Goal: Check status: Check status

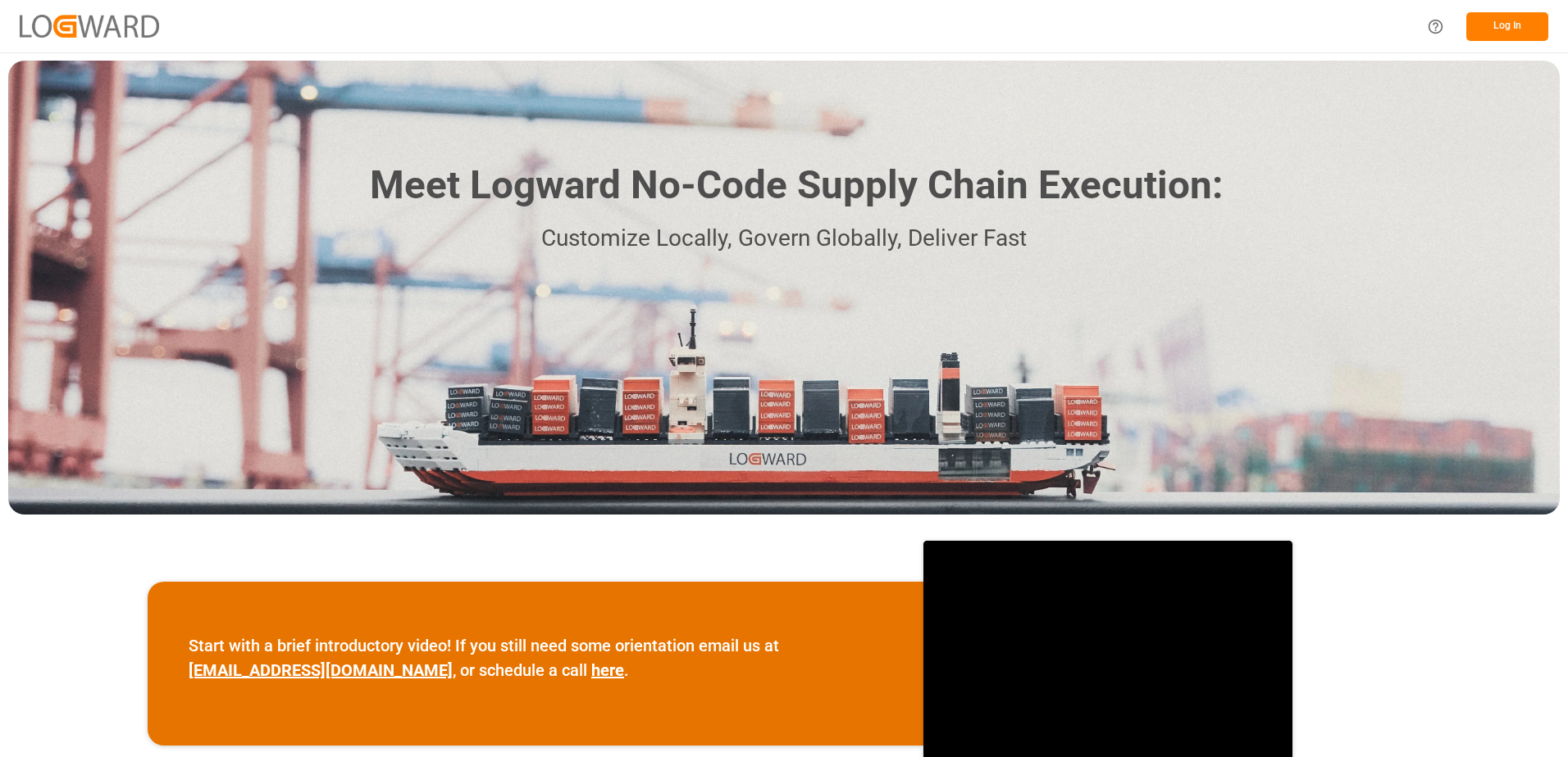
click at [1492, 28] on button "Log In" at bounding box center [1507, 27] width 82 height 29
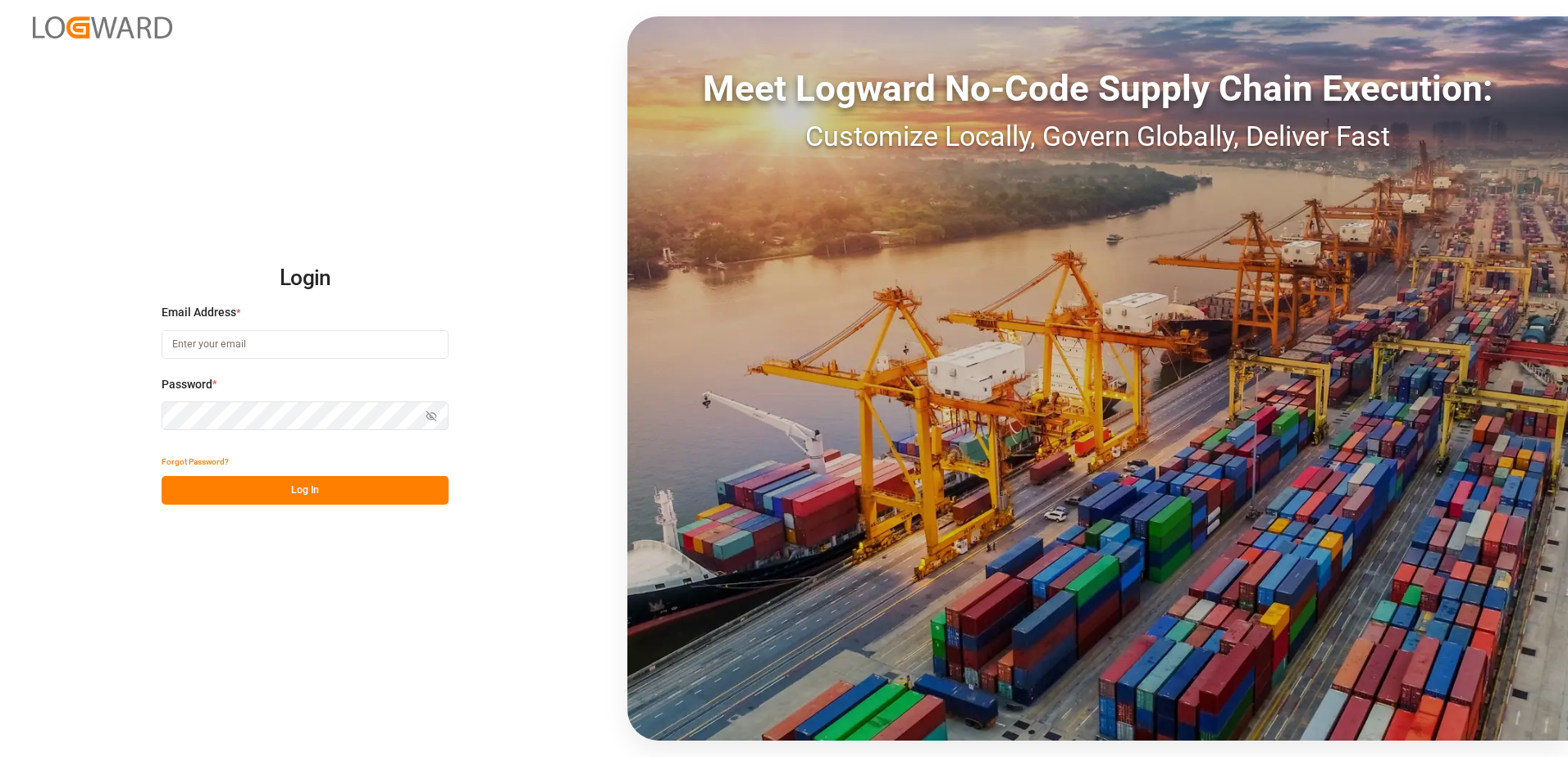
type input "karine.staut@melitta.be"
click at [272, 496] on button "Log In" at bounding box center [305, 491] width 287 height 29
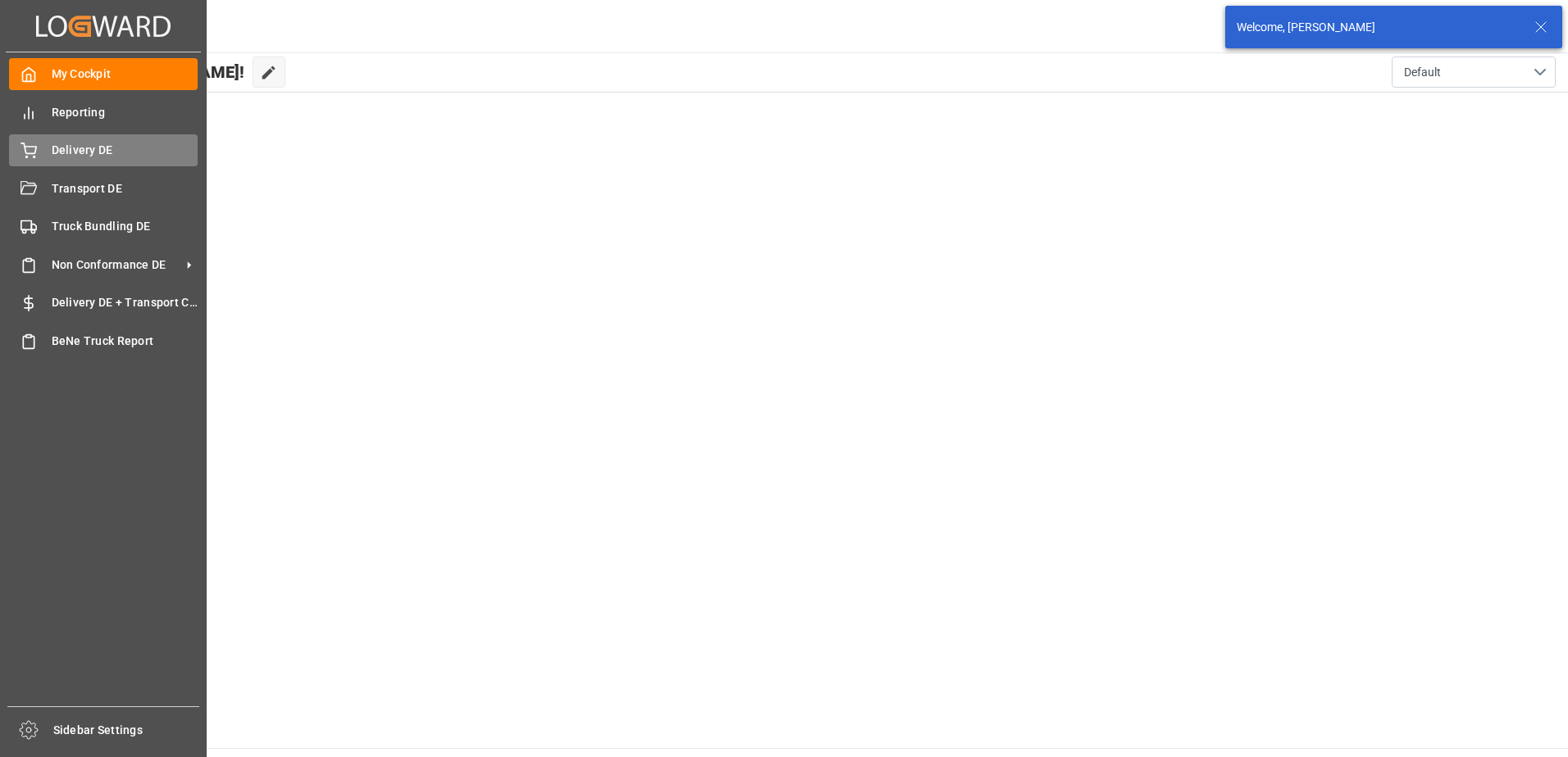
click at [23, 148] on icon at bounding box center [29, 151] width 16 height 16
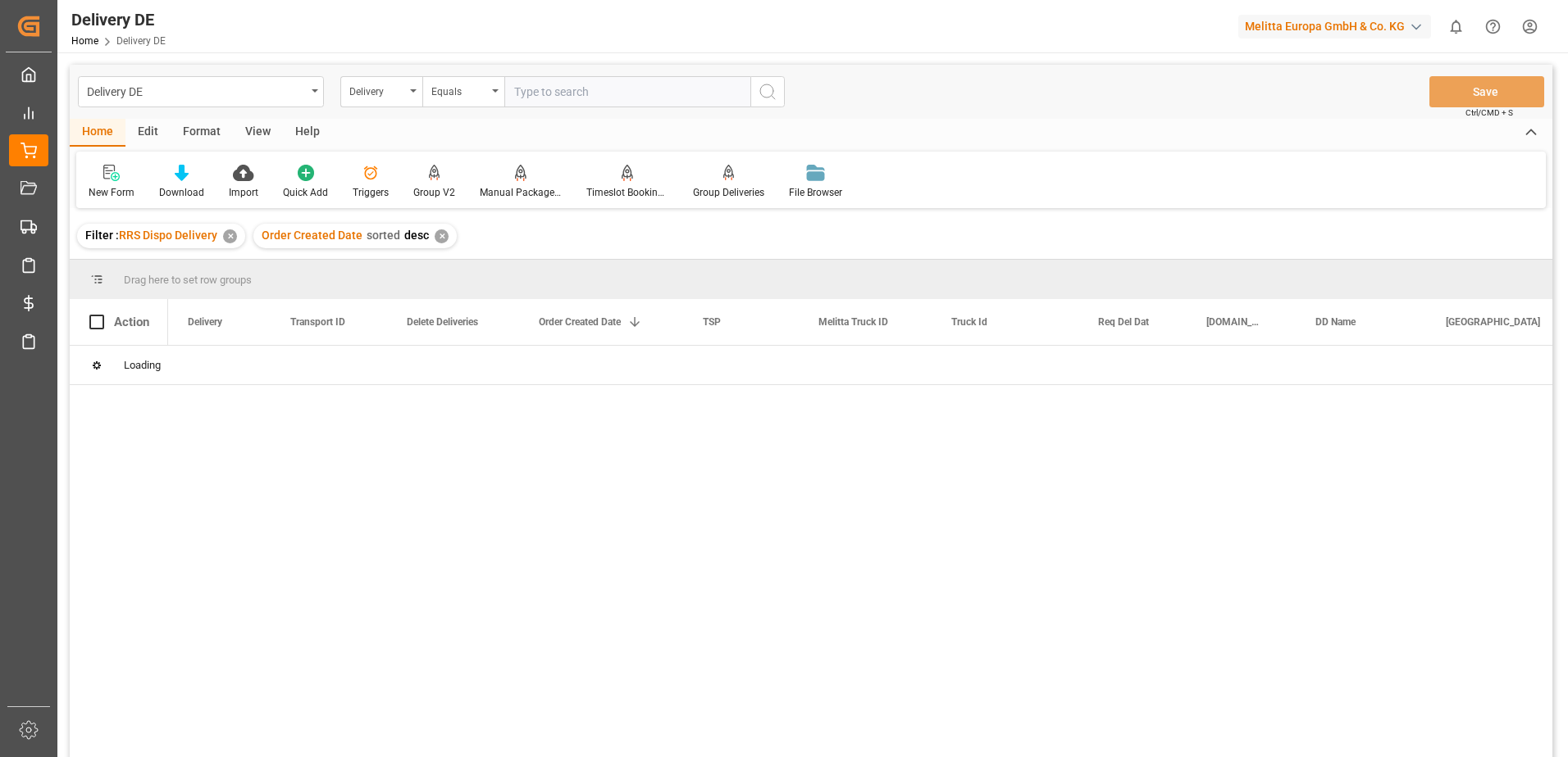
click at [556, 90] on input "text" at bounding box center [627, 91] width 246 height 31
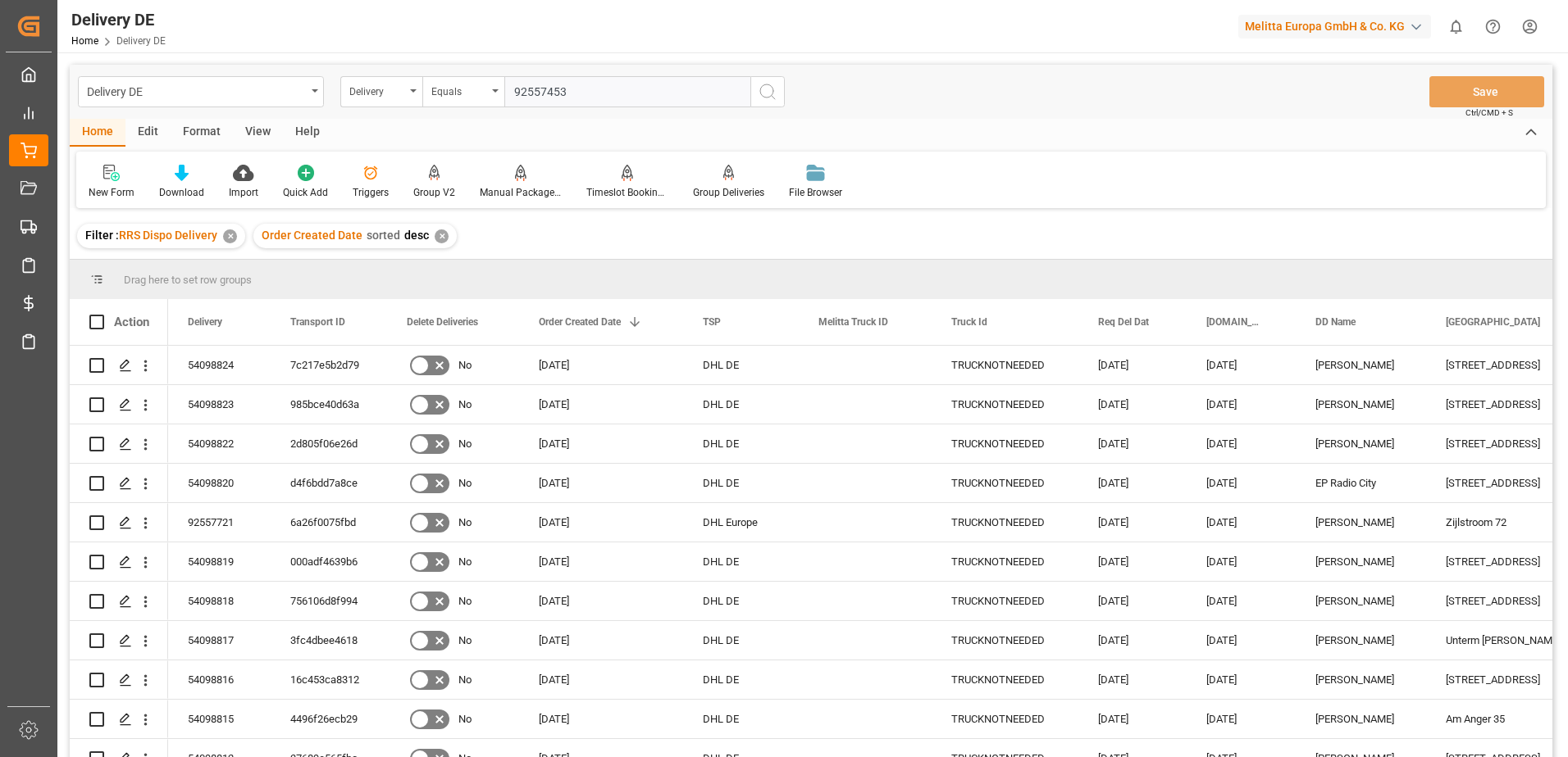
type input "92557453"
click at [769, 87] on icon "search button" at bounding box center [767, 92] width 20 height 20
